Goal: Communication & Community: Answer question/provide support

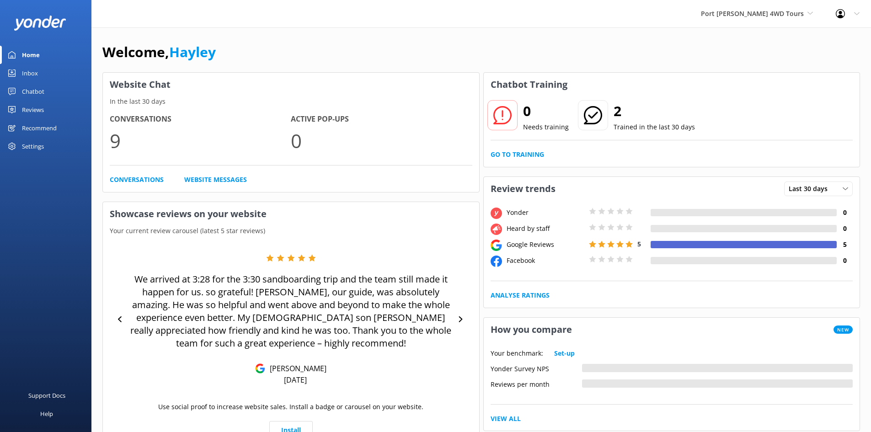
click at [32, 74] on div "Inbox" at bounding box center [30, 73] width 16 height 18
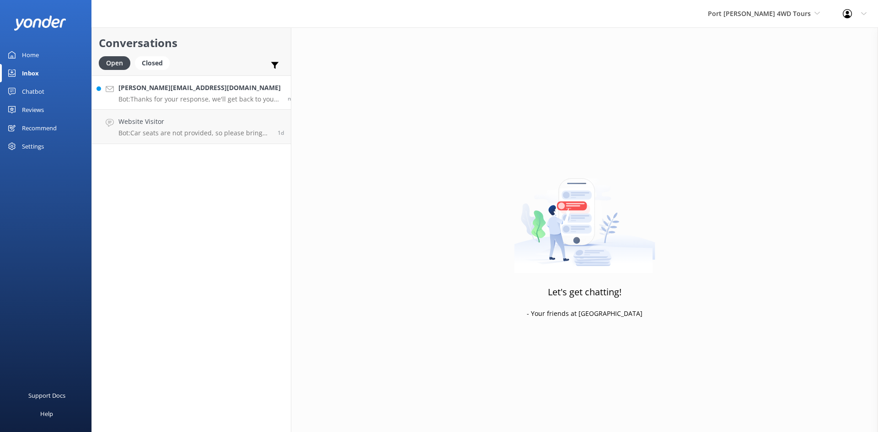
click at [192, 97] on p "Bot: Thanks for your response, we'll get back to you as soon as we can during o…" at bounding box center [199, 99] width 162 height 8
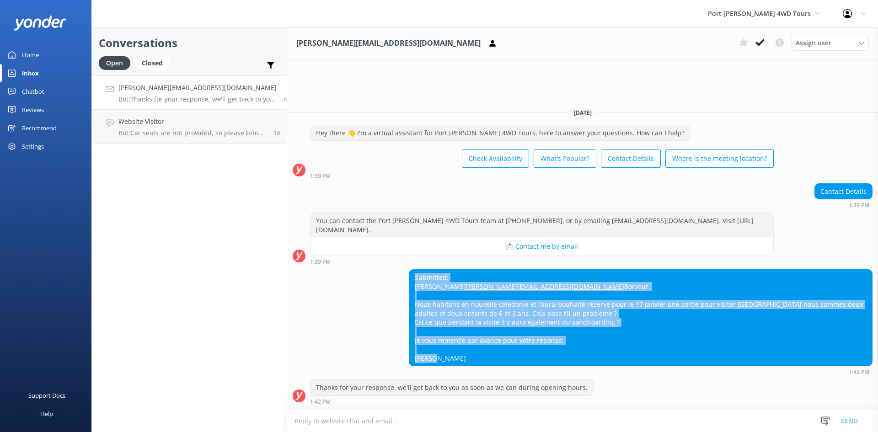
drag, startPoint x: 456, startPoint y: 358, endPoint x: 397, endPoint y: 256, distance: 117.9
click at [397, 269] on div "Submitted: Connan [EMAIL_ADDRESS][DOMAIN_NAME] Bonjour, Nous habitons en nouvel…" at bounding box center [582, 322] width 591 height 106
copy div "Submitted: Connan [EMAIL_ADDRESS][DOMAIN_NAME] Bonjour, Nous habitons en nouvel…"
drag, startPoint x: 491, startPoint y: 367, endPoint x: 484, endPoint y: 368, distance: 6.5
click at [489, 367] on div "Submitted: Connan [EMAIL_ADDRESS][DOMAIN_NAME] Bonjour, Nous habitons en nouvel…" at bounding box center [641, 322] width 464 height 106
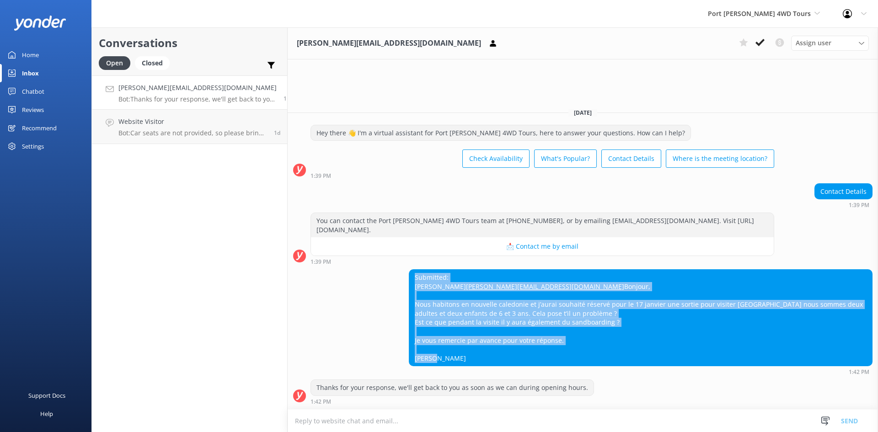
click at [470, 363] on div "Submitted: Connan [EMAIL_ADDRESS][DOMAIN_NAME] Bonjour, Nous habitons en nouvel…" at bounding box center [640, 318] width 463 height 96
click at [464, 357] on div "Submitted: Connan [EMAIL_ADDRESS][DOMAIN_NAME] Bonjour, Nous habitons en nouvel…" at bounding box center [640, 318] width 463 height 96
click at [515, 278] on div "Submitted: Connan [EMAIL_ADDRESS][DOMAIN_NAME] Bonjour, Nous habitons en nouvel…" at bounding box center [640, 318] width 463 height 96
drag, startPoint x: 404, startPoint y: 258, endPoint x: 515, endPoint y: 359, distance: 149.6
click at [515, 359] on div "Submitted: Connan [EMAIL_ADDRESS][DOMAIN_NAME] Bonjour, Nous habitons en nouvel…" at bounding box center [640, 318] width 463 height 96
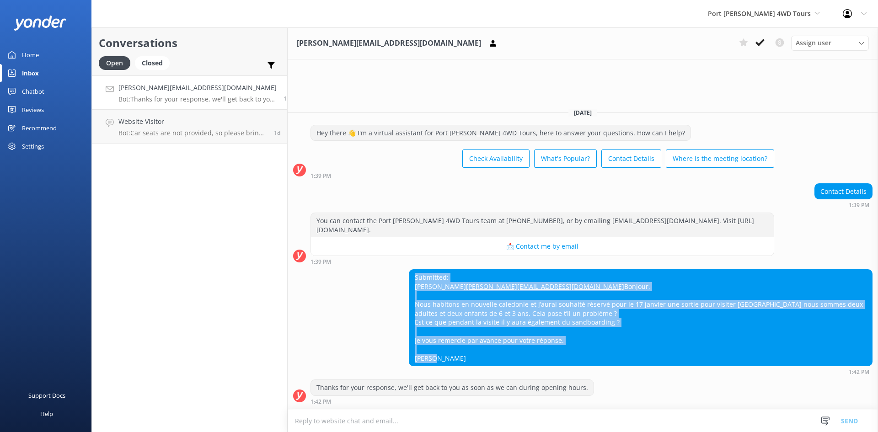
copy div "Submitted: Connan [EMAIL_ADDRESS][DOMAIN_NAME] Bonjour, Nous habitons en nouvel…"
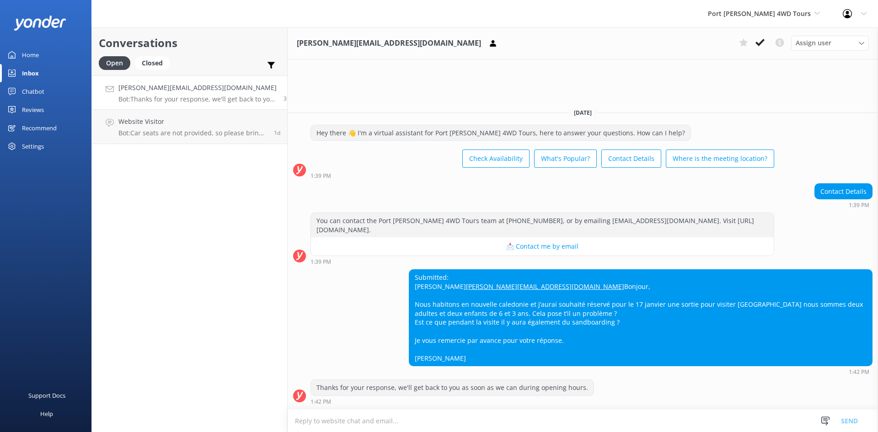
click at [371, 420] on textarea at bounding box center [583, 421] width 590 height 22
paste textarea "Bonjour, Merci pour votre demande ! Nous pouvons tout à fait organiser une visi…"
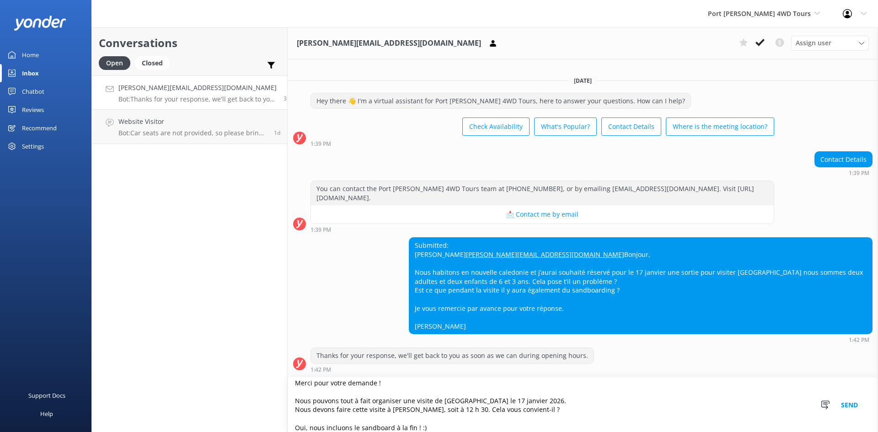
scroll to position [9, 0]
type textarea "Bonjour, Merci pour votre demande ! Nous pouvons tout à fait organiser une visi…"
click at [848, 407] on button "Send" at bounding box center [849, 405] width 34 height 54
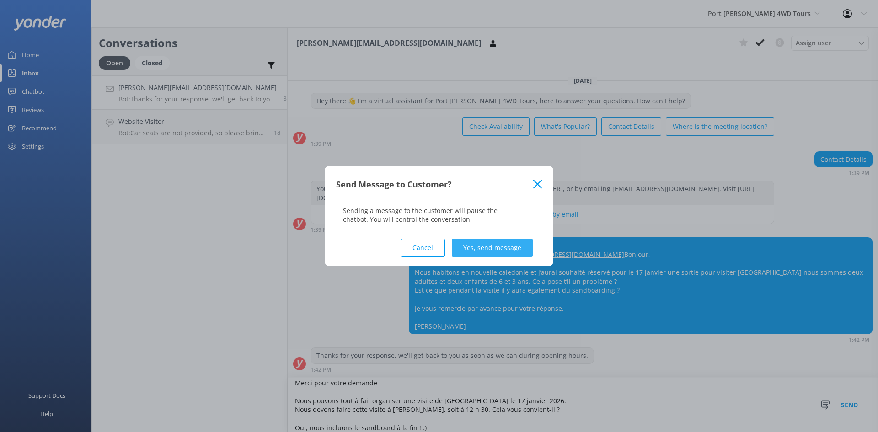
click at [490, 247] on button "Yes, send message" at bounding box center [492, 248] width 81 height 18
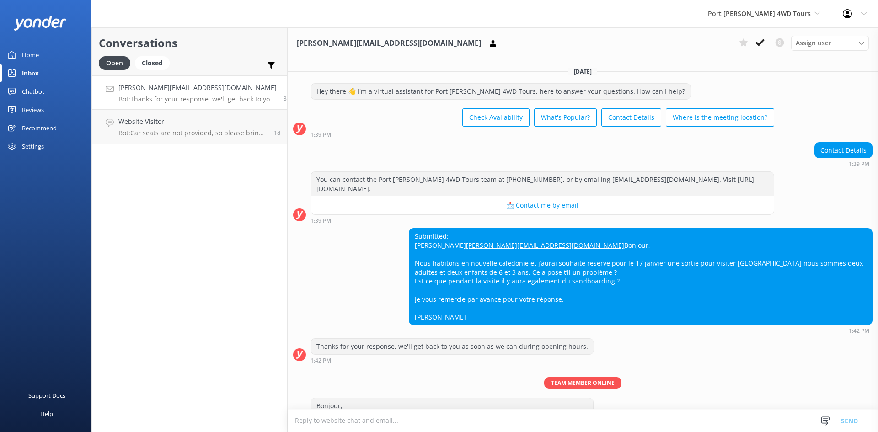
scroll to position [90, 0]
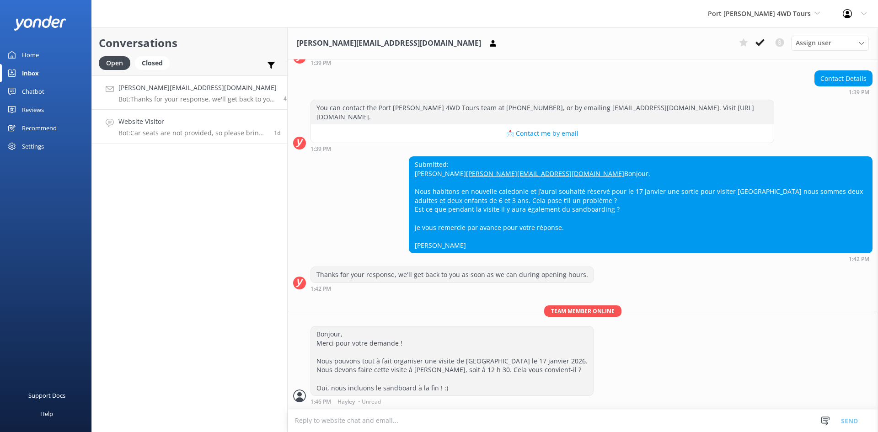
click at [206, 125] on h4 "Website Visitor" at bounding box center [192, 122] width 149 height 10
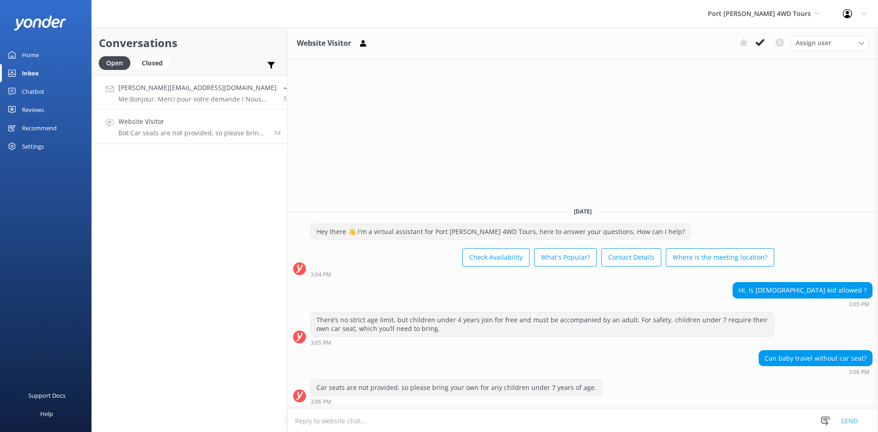
click at [175, 99] on p "Me: Bonjour, Merci pour votre demande ! Nous pouvons tout à fait organiser une …" at bounding box center [197, 99] width 158 height 8
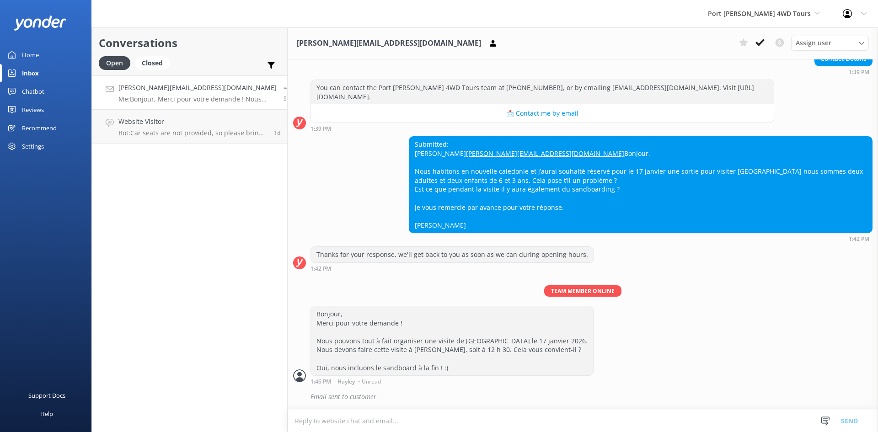
scroll to position [110, 0]
click at [755, 43] on button at bounding box center [760, 43] width 16 height 14
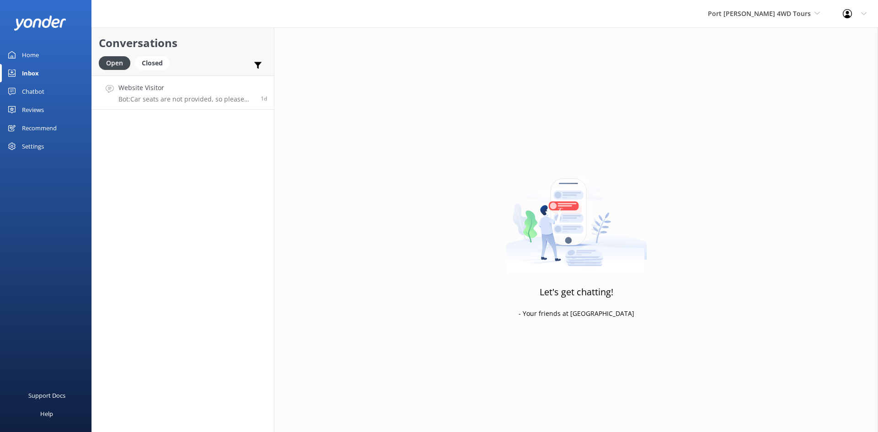
click at [185, 93] on div "Website Visitor Bot: Car seats are not provided, so please bring your own for a…" at bounding box center [185, 93] width 135 height 20
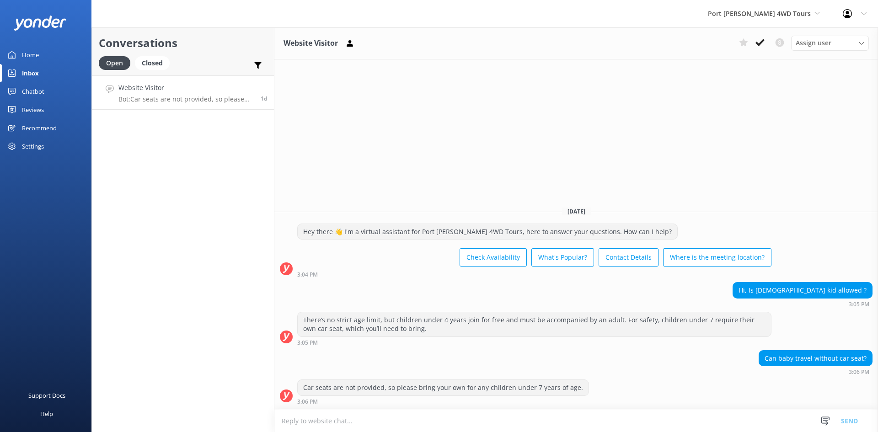
click at [36, 51] on div "Home" at bounding box center [30, 55] width 17 height 18
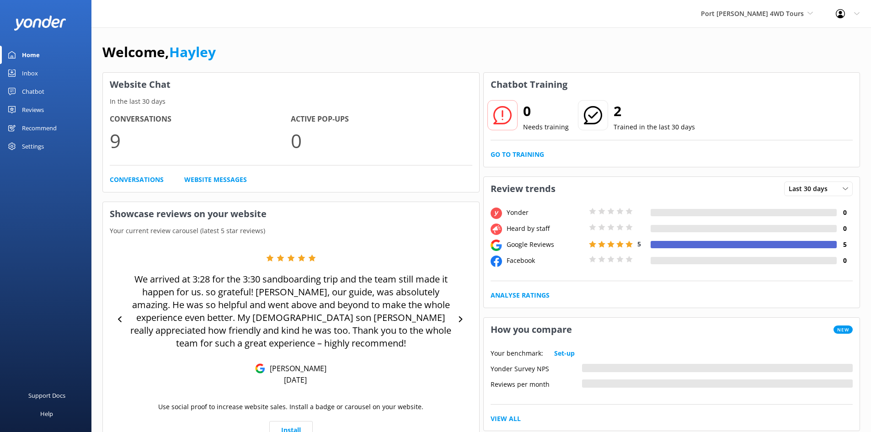
click at [24, 106] on div "Reviews" at bounding box center [33, 110] width 22 height 18
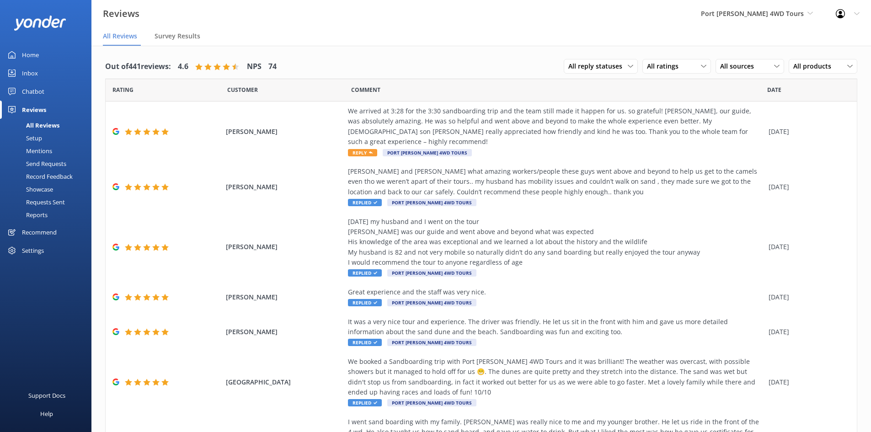
click at [46, 151] on div "Mentions" at bounding box center [28, 151] width 47 height 13
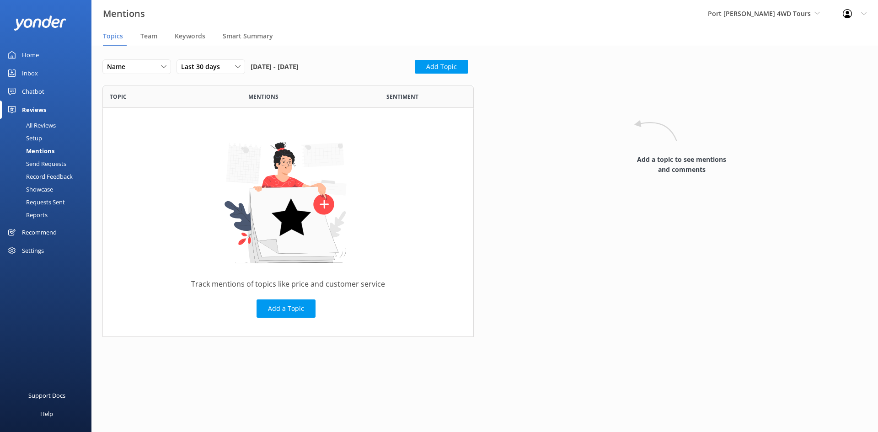
scroll to position [245, 364]
click at [155, 36] on span "Team" at bounding box center [148, 36] width 17 height 9
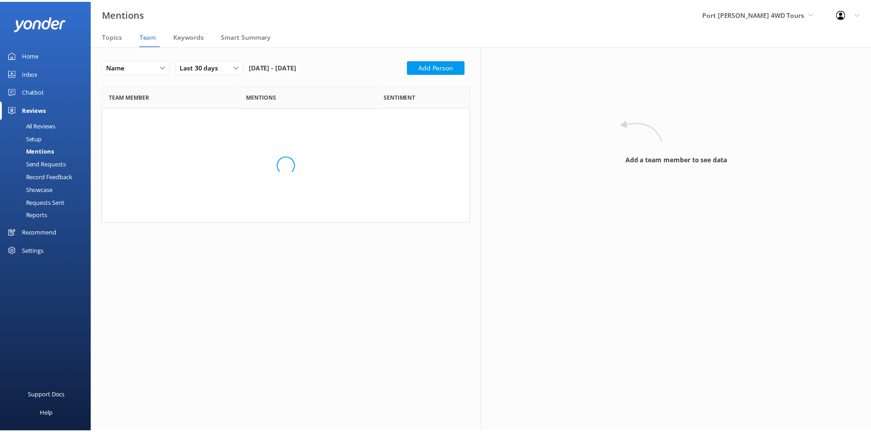
scroll to position [163, 364]
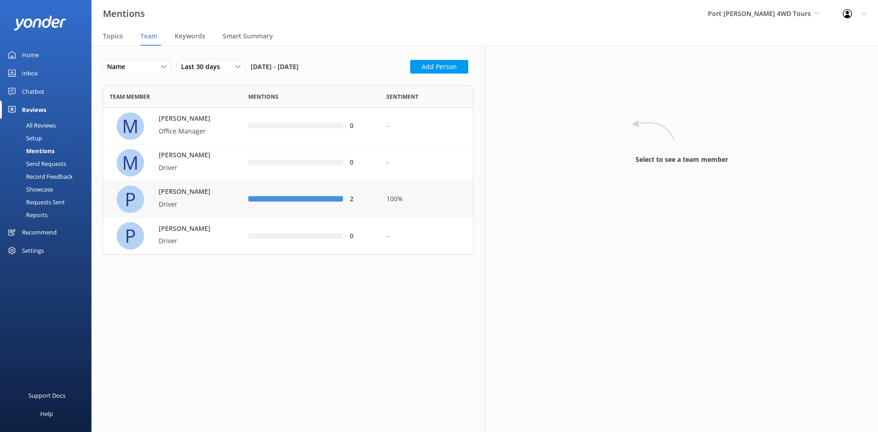
click at [345, 196] on div "2" at bounding box center [310, 199] width 125 height 10
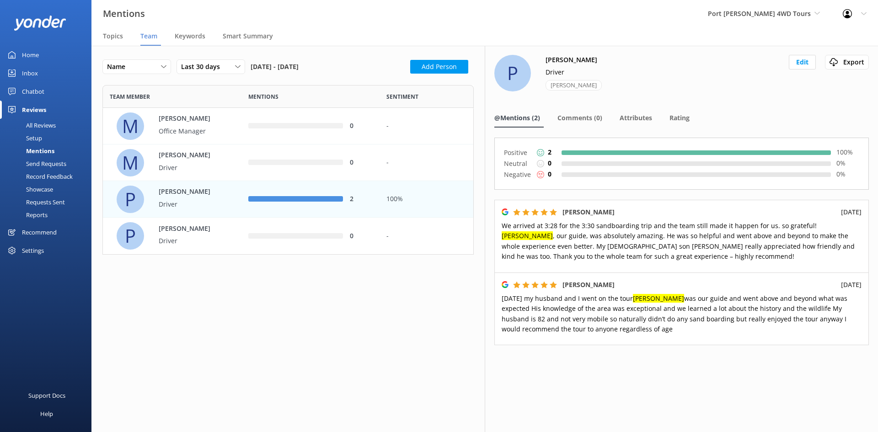
click at [33, 73] on div "Inbox" at bounding box center [30, 73] width 16 height 18
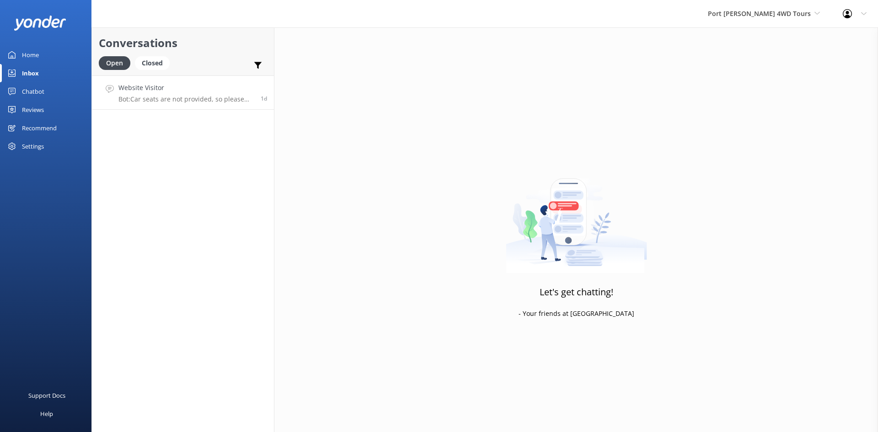
click at [187, 92] on h4 "Website Visitor" at bounding box center [185, 88] width 135 height 10
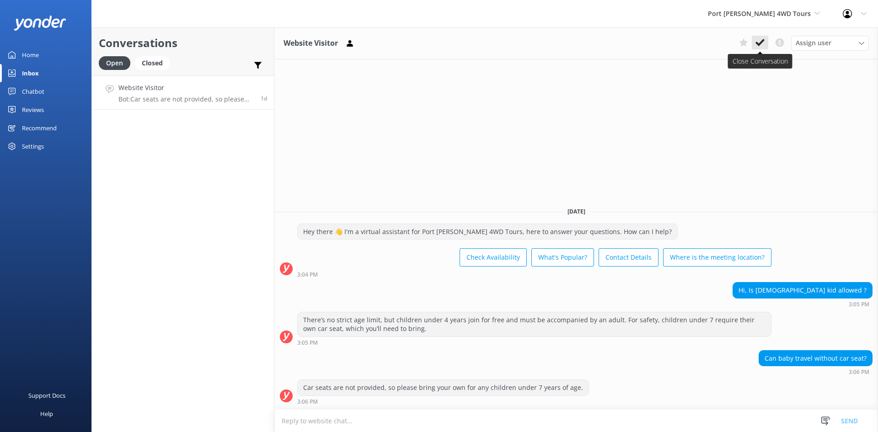
click at [761, 44] on use at bounding box center [760, 42] width 9 height 7
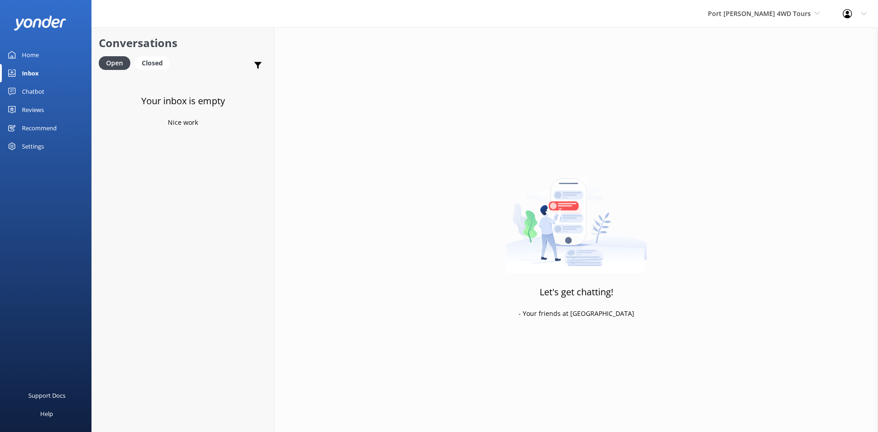
click at [41, 55] on link "Home" at bounding box center [45, 55] width 91 height 18
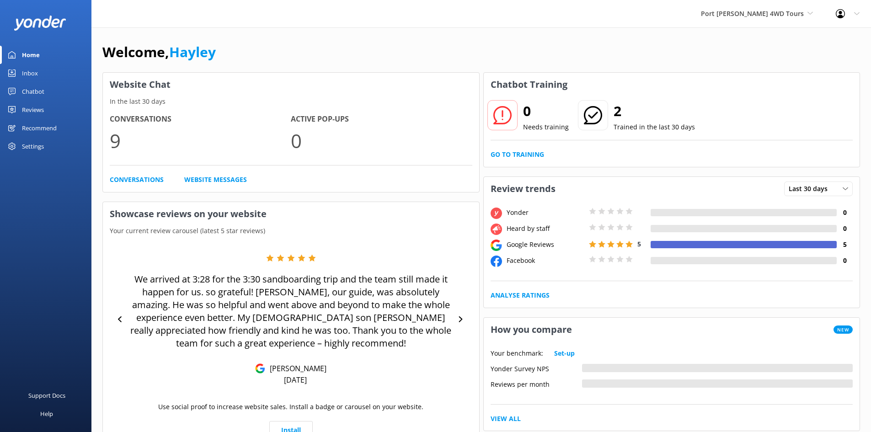
click at [37, 110] on div "Reviews" at bounding box center [33, 110] width 22 height 18
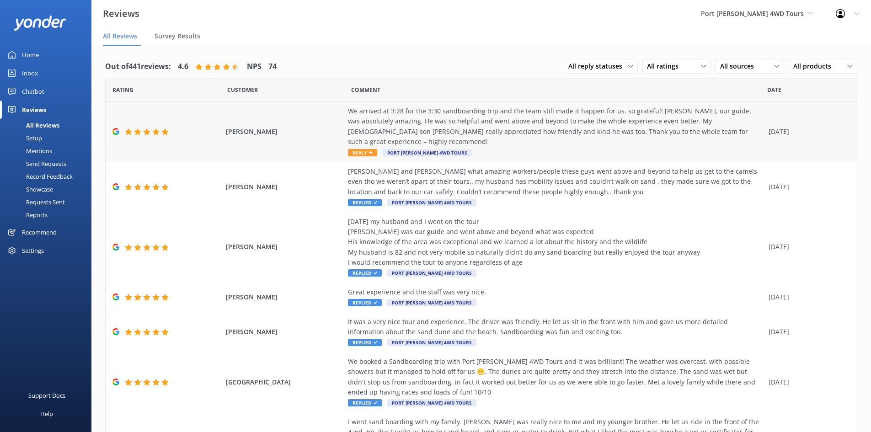
click at [583, 134] on div "We arrived at 3:28 for the 3:30 sandboarding trip and the team still made it ha…" at bounding box center [556, 126] width 416 height 41
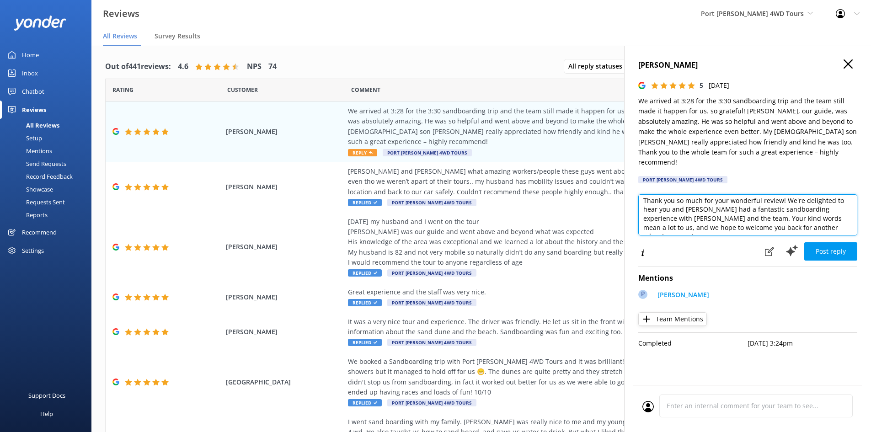
scroll to position [5, 0]
drag, startPoint x: 703, startPoint y: 197, endPoint x: 670, endPoint y: 205, distance: 33.8
click at [671, 204] on textarea "Thank you so much for your wonderful review! We're delighted to hear you and [P…" at bounding box center [747, 214] width 219 height 41
type textarea "Thank you so much for your wonderful review! We're delighted to hear ythe team.…"
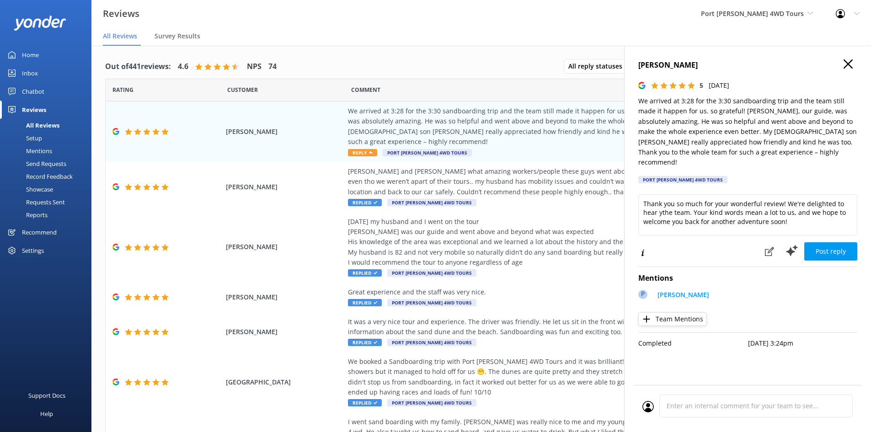
click at [843, 63] on h4 "[PERSON_NAME]" at bounding box center [747, 65] width 219 height 12
click at [848, 62] on icon "button" at bounding box center [848, 63] width 9 height 9
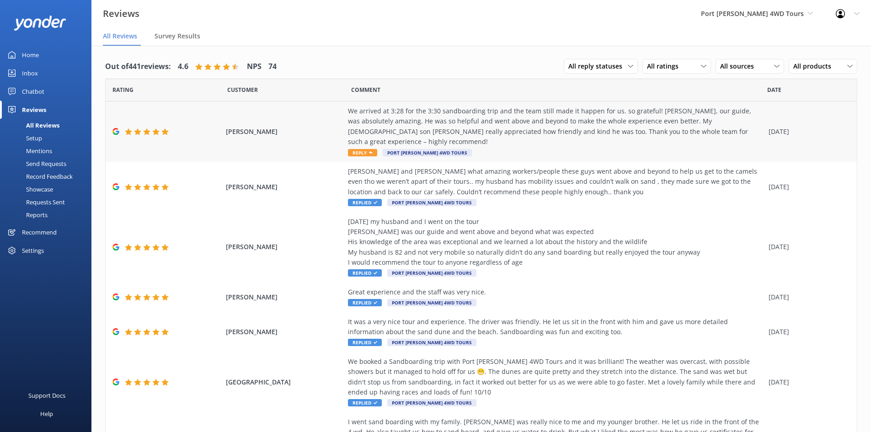
click at [402, 124] on div "We arrived at 3:28 for the 3:30 sandboarding trip and the team still made it ha…" at bounding box center [556, 126] width 416 height 41
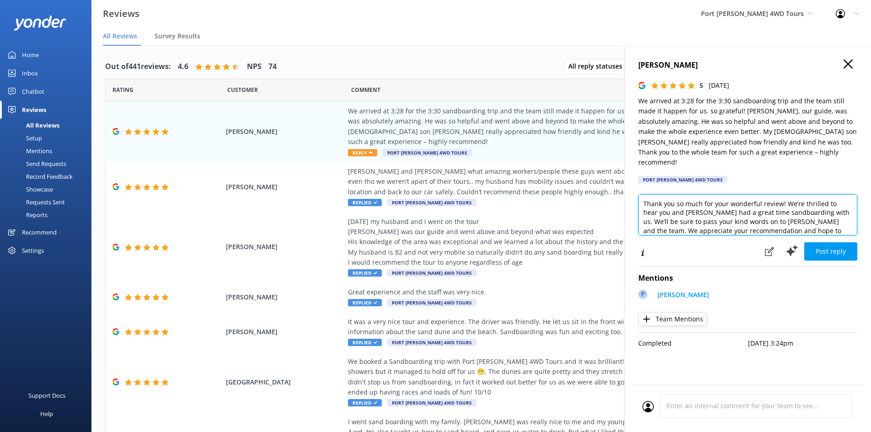
drag, startPoint x: 700, startPoint y: 201, endPoint x: 672, endPoint y: 202, distance: 27.5
click at [672, 202] on textarea "Thank you so much for your wonderful review! We’re thrilled to hear you and [PE…" at bounding box center [747, 214] width 219 height 41
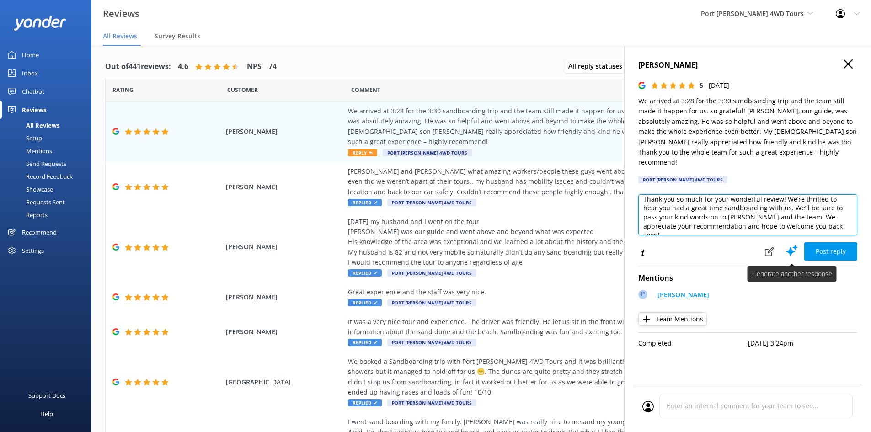
type textarea "Thank you so much for your wonderful review! We’re thrilled to hear you had a g…"
click at [793, 244] on icon at bounding box center [792, 251] width 14 height 14
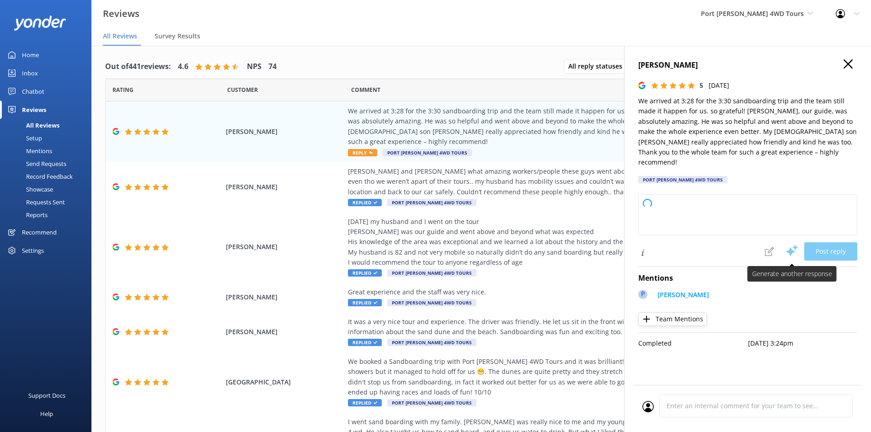
scroll to position [0, 0]
type textarea "Thank you so much for your wonderful review! We're delighted you and [PERSON_NA…"
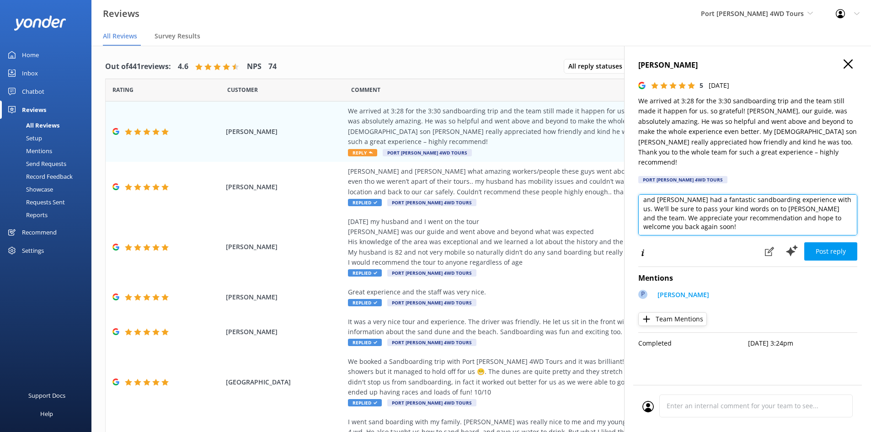
scroll to position [14, 0]
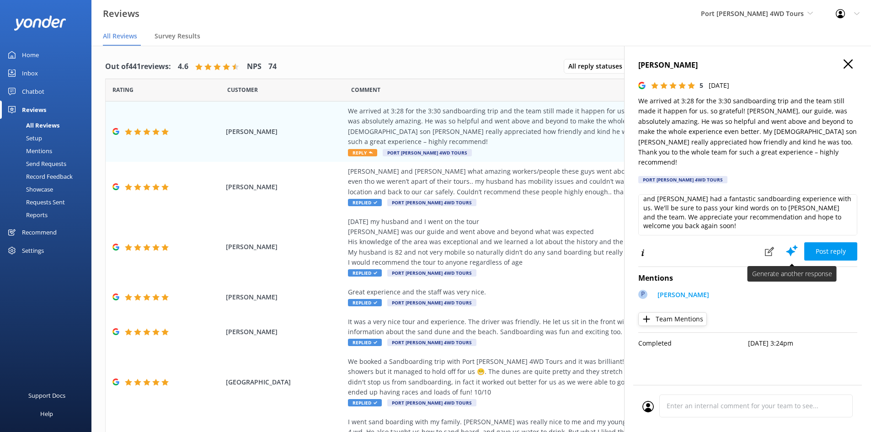
click at [793, 244] on icon at bounding box center [792, 251] width 14 height 14
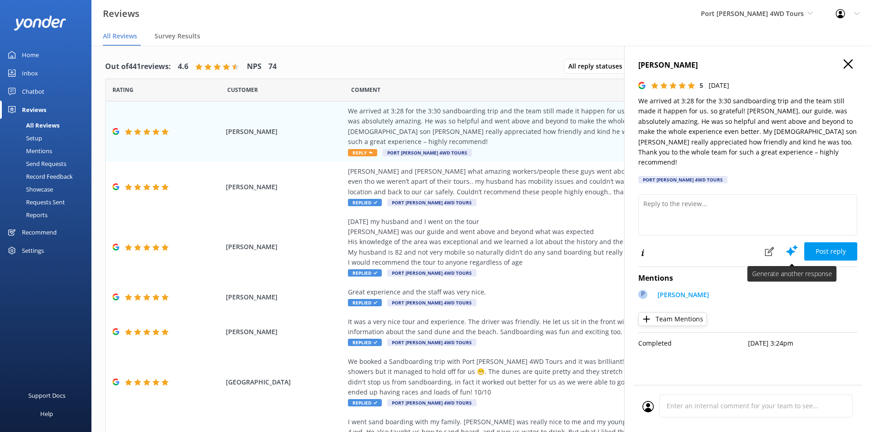
scroll to position [0, 0]
type textarea "Thank you so much for your wonderful review! We're delighted to hear you and [P…"
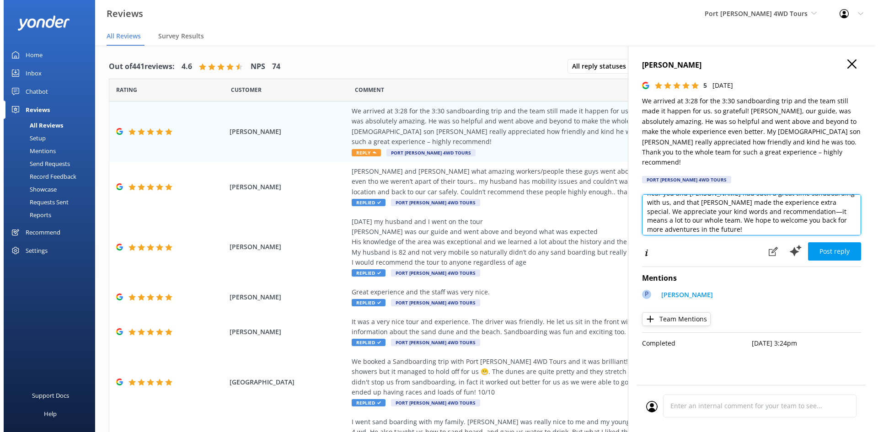
scroll to position [23, 0]
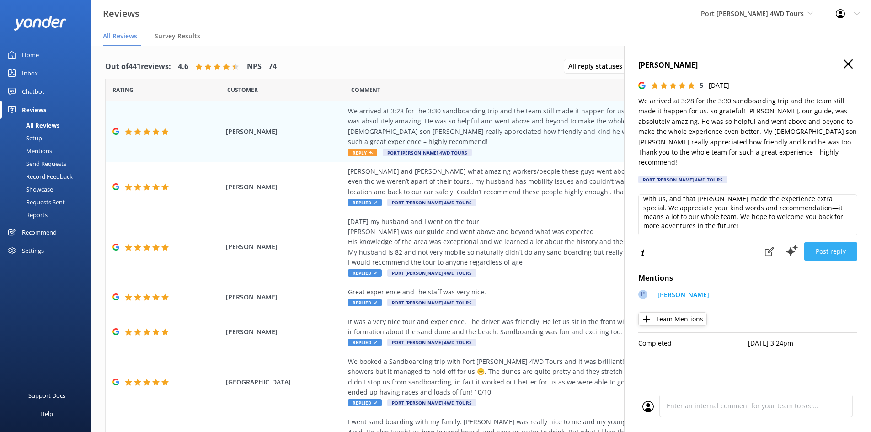
click at [835, 242] on button "Post reply" at bounding box center [830, 251] width 53 height 18
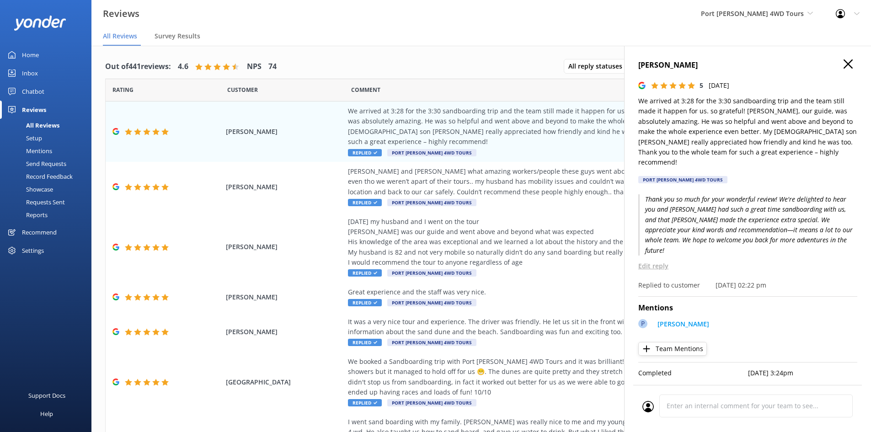
click at [852, 64] on icon "button" at bounding box center [848, 63] width 9 height 9
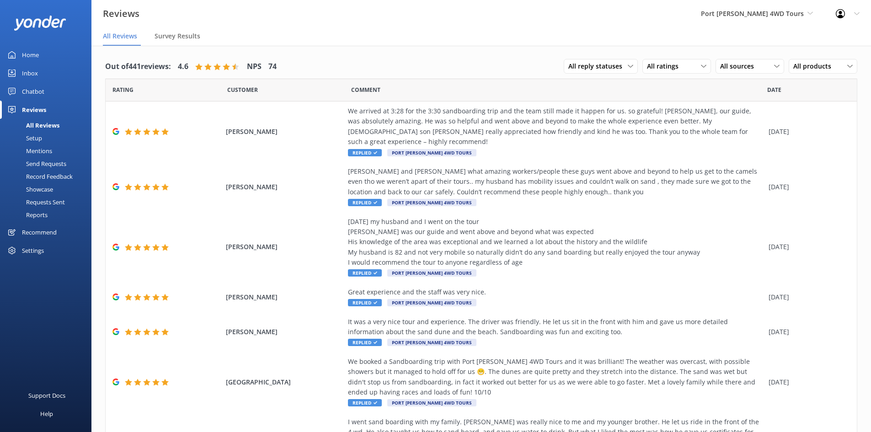
click at [45, 150] on div "Mentions" at bounding box center [28, 151] width 47 height 13
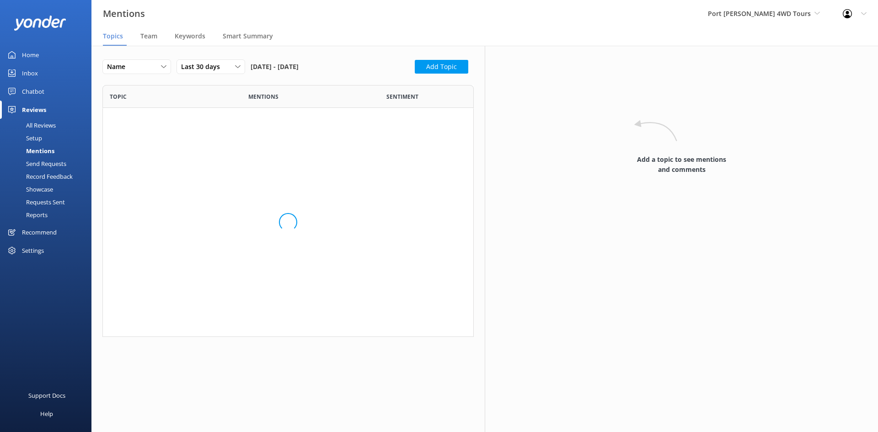
scroll to position [245, 364]
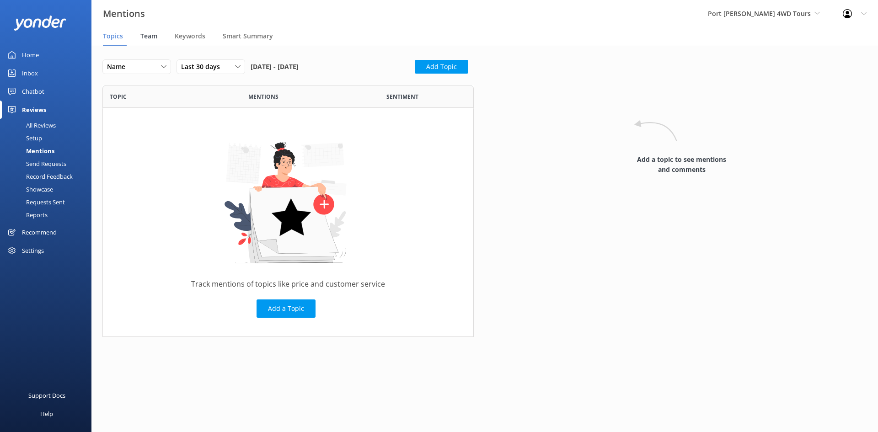
click at [150, 35] on span "Team" at bounding box center [148, 36] width 17 height 9
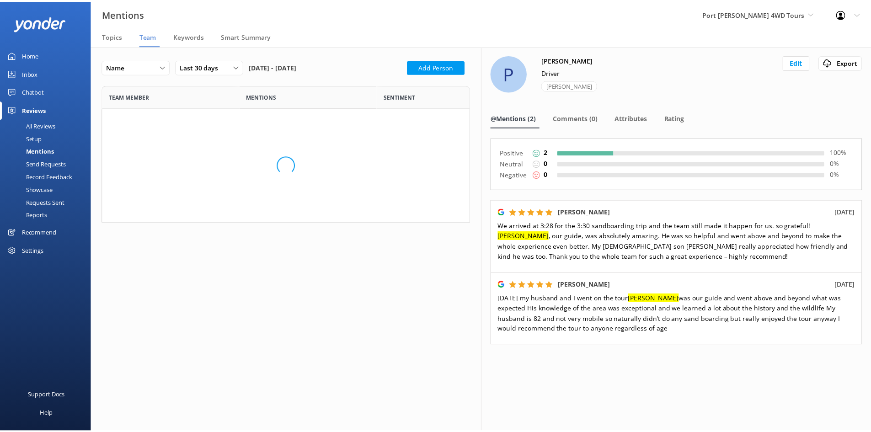
scroll to position [163, 364]
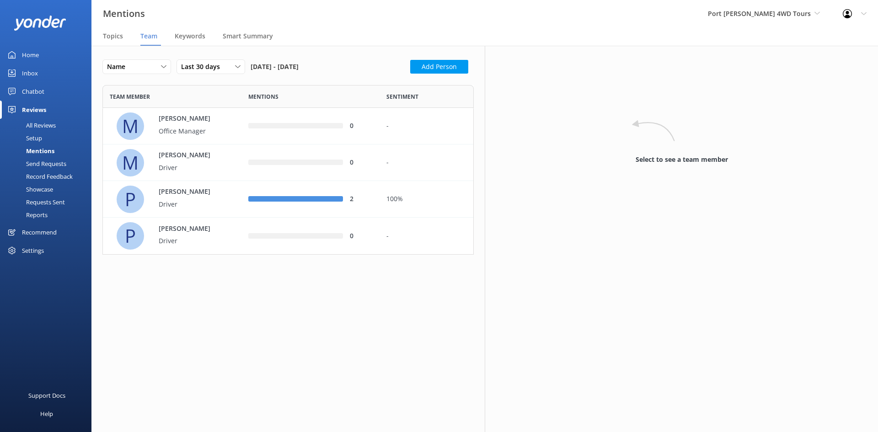
click at [672, 154] on div "Select to see a team member" at bounding box center [681, 142] width 375 height 64
click at [33, 46] on div "Home" at bounding box center [30, 55] width 17 height 18
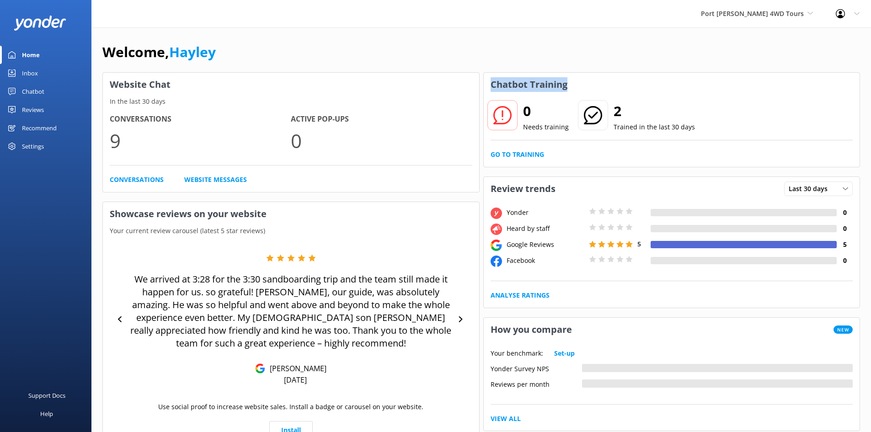
drag, startPoint x: 575, startPoint y: 86, endPoint x: 492, endPoint y: 76, distance: 83.4
click at [492, 76] on div "Chatbot Training" at bounding box center [672, 85] width 376 height 24
click at [494, 78] on h3 "Chatbot Training" at bounding box center [529, 85] width 91 height 24
drag, startPoint x: 490, startPoint y: 86, endPoint x: 580, endPoint y: 84, distance: 90.6
click at [580, 84] on div "Chatbot Training" at bounding box center [672, 85] width 376 height 24
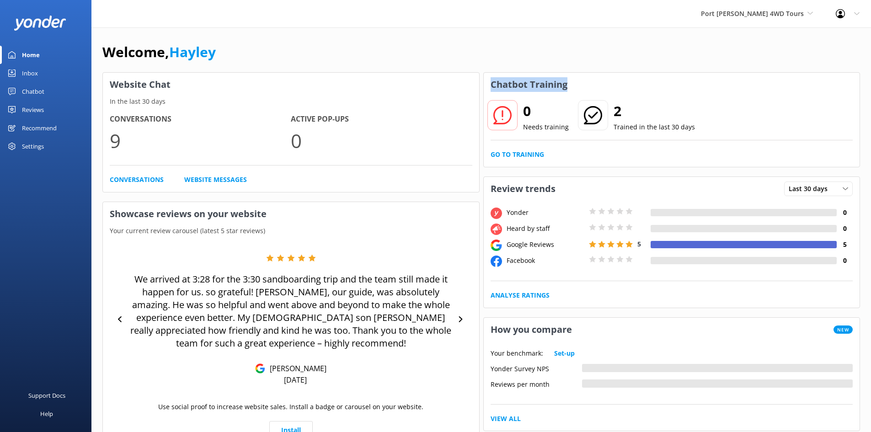
click at [580, 84] on div "Chatbot Training" at bounding box center [672, 85] width 376 height 24
drag, startPoint x: 573, startPoint y: 84, endPoint x: 491, endPoint y: 86, distance: 81.4
click at [491, 86] on div "Chatbot Training" at bounding box center [672, 85] width 376 height 24
click at [491, 86] on h3 "Chatbot Training" at bounding box center [529, 85] width 91 height 24
